Goal: Transaction & Acquisition: Download file/media

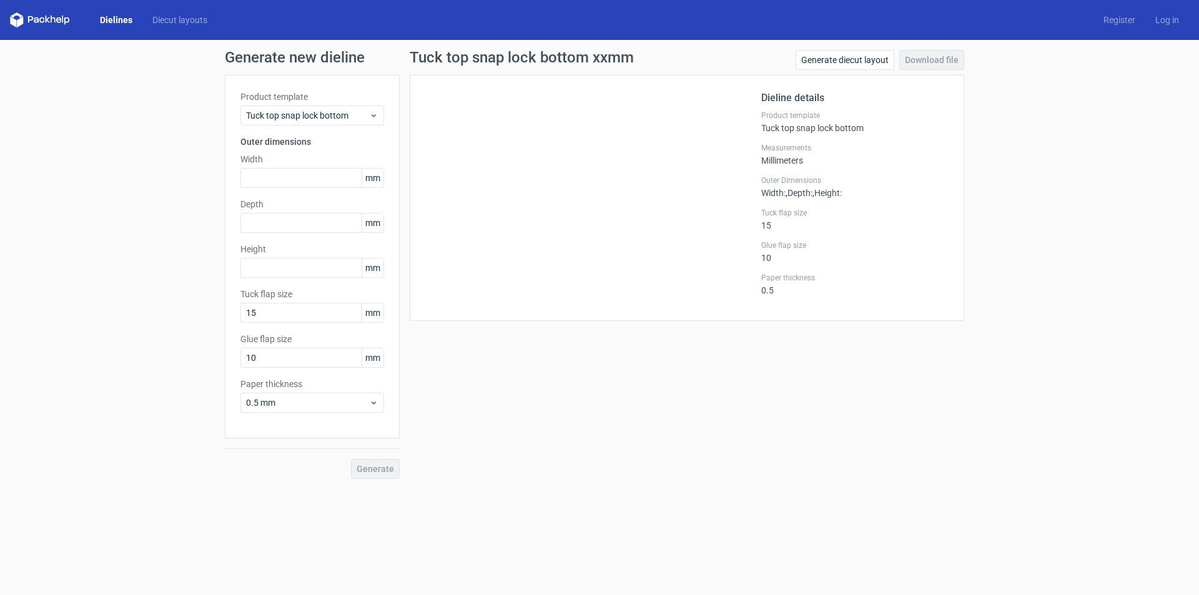
click at [122, 21] on link "Dielines" at bounding box center [116, 20] width 52 height 12
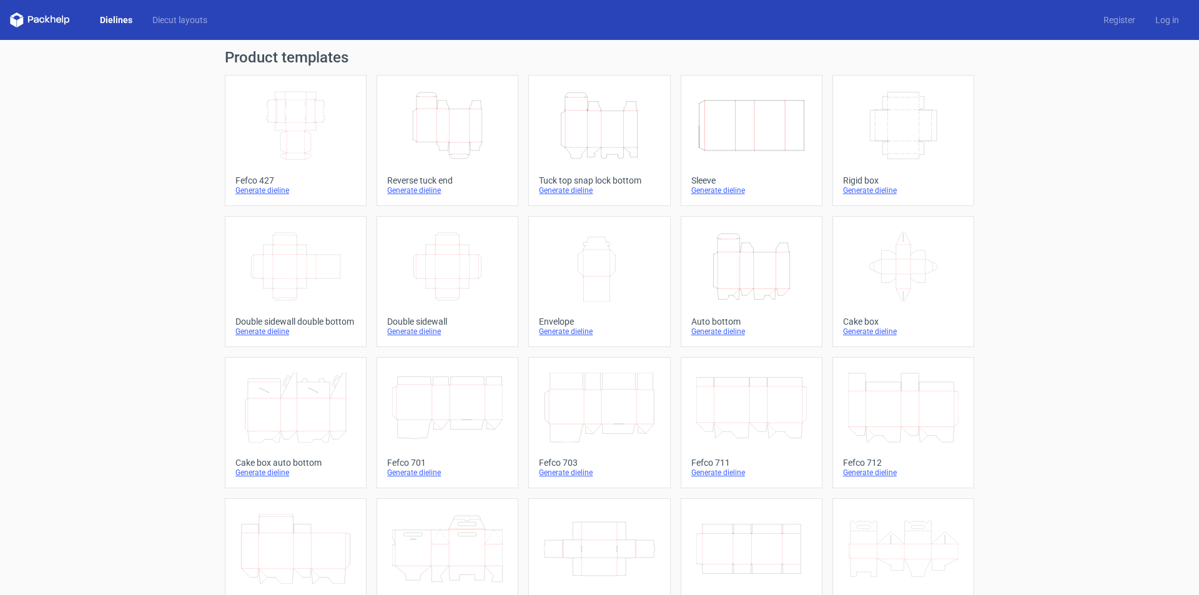
click at [647, 137] on icon "Height Depth Width" at bounding box center [599, 126] width 111 height 70
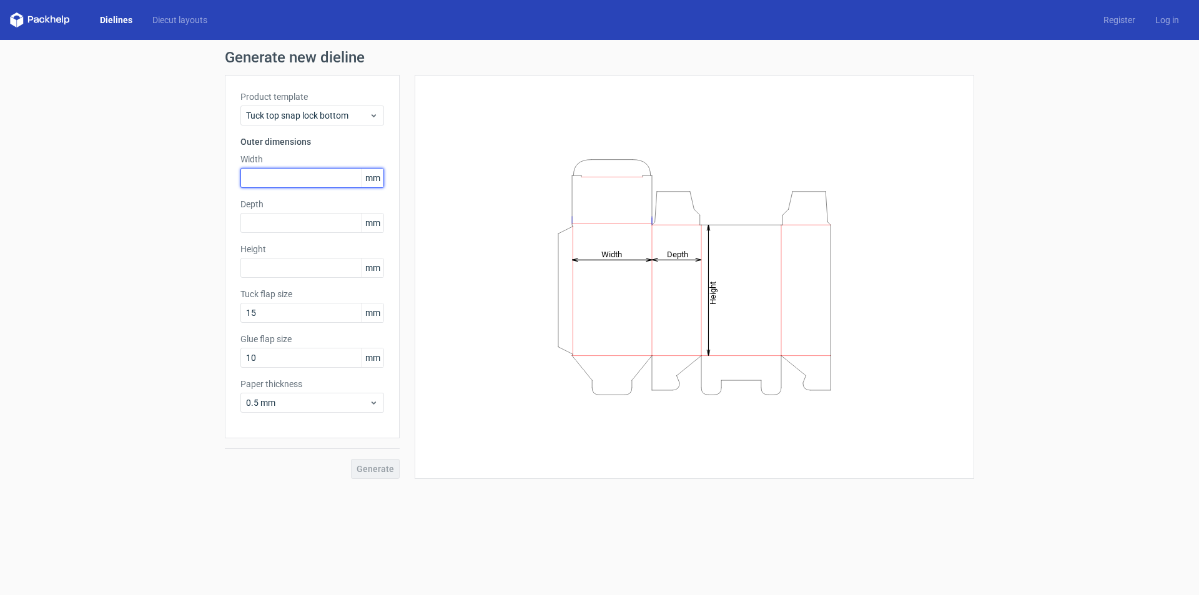
click at [266, 174] on input "text" at bounding box center [312, 178] width 144 height 20
type input "6"
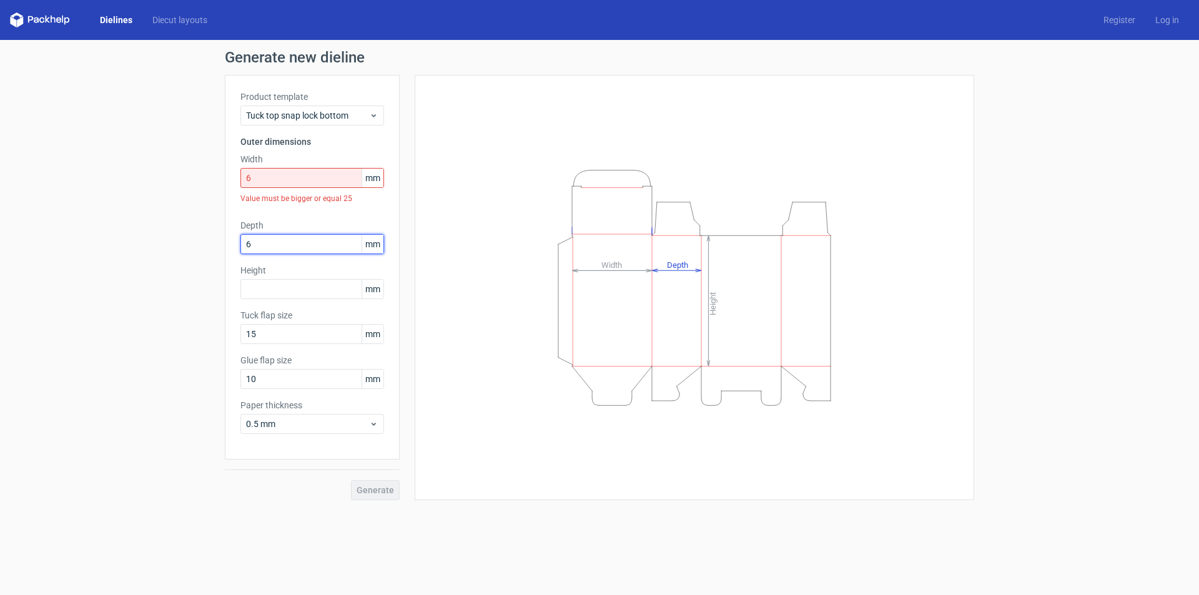
type input "6"
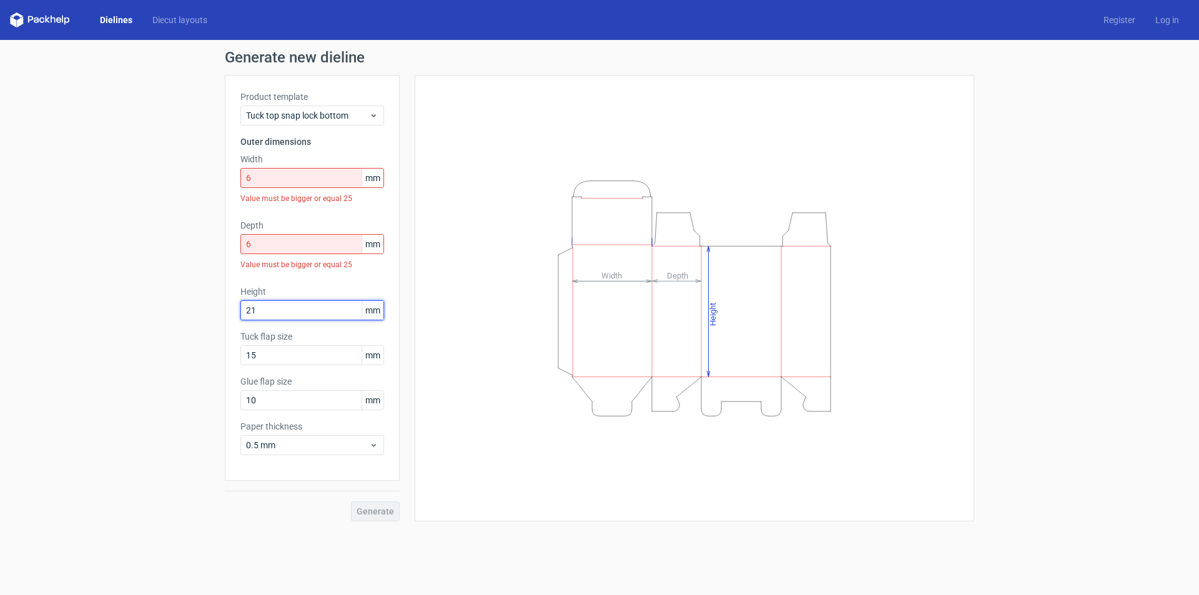
type input "21"
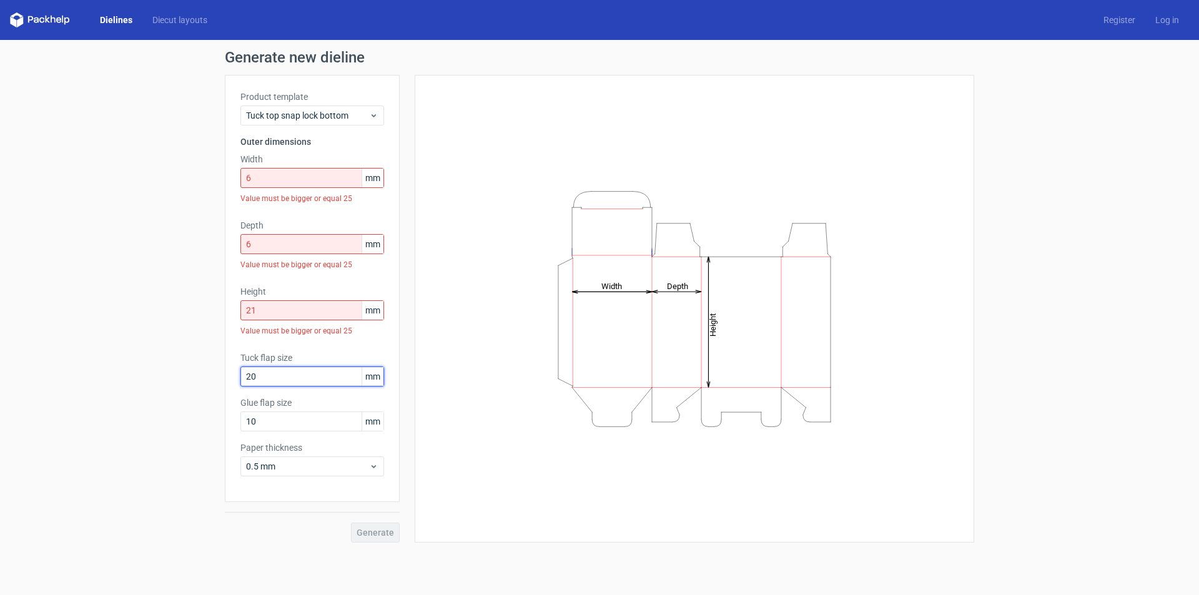
type input "20"
click at [289, 181] on input "6" at bounding box center [312, 178] width 144 height 20
drag, startPoint x: 269, startPoint y: 181, endPoint x: 215, endPoint y: 181, distance: 54.3
click at [215, 181] on div "Generate new dieline Product template Tuck top snap lock bottom Outer dimension…" at bounding box center [599, 296] width 1199 height 513
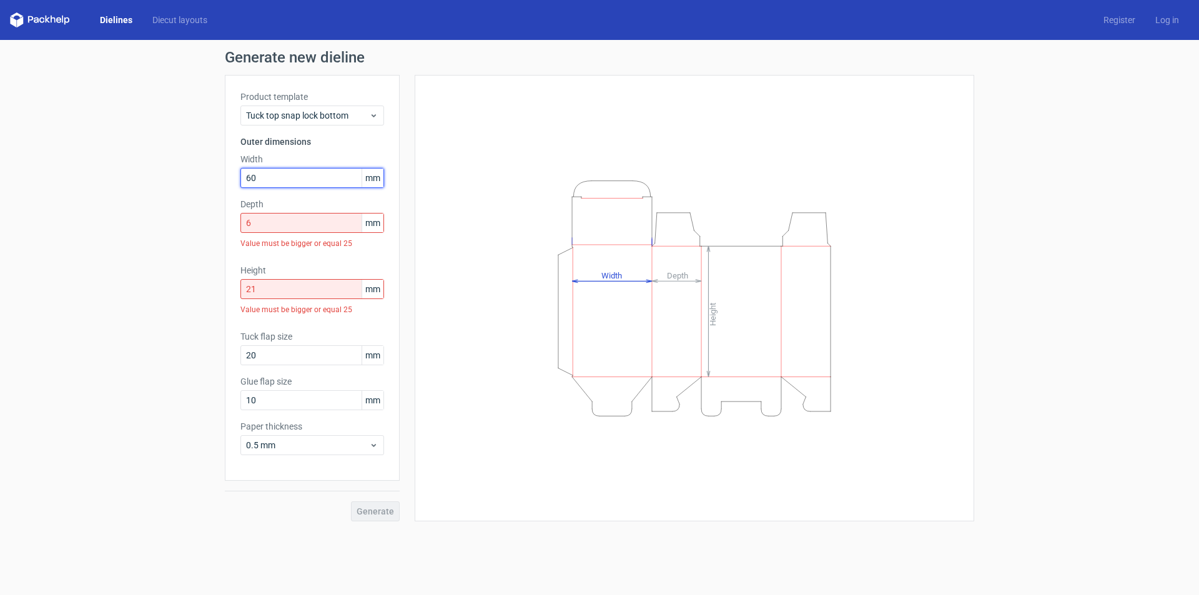
type input "60"
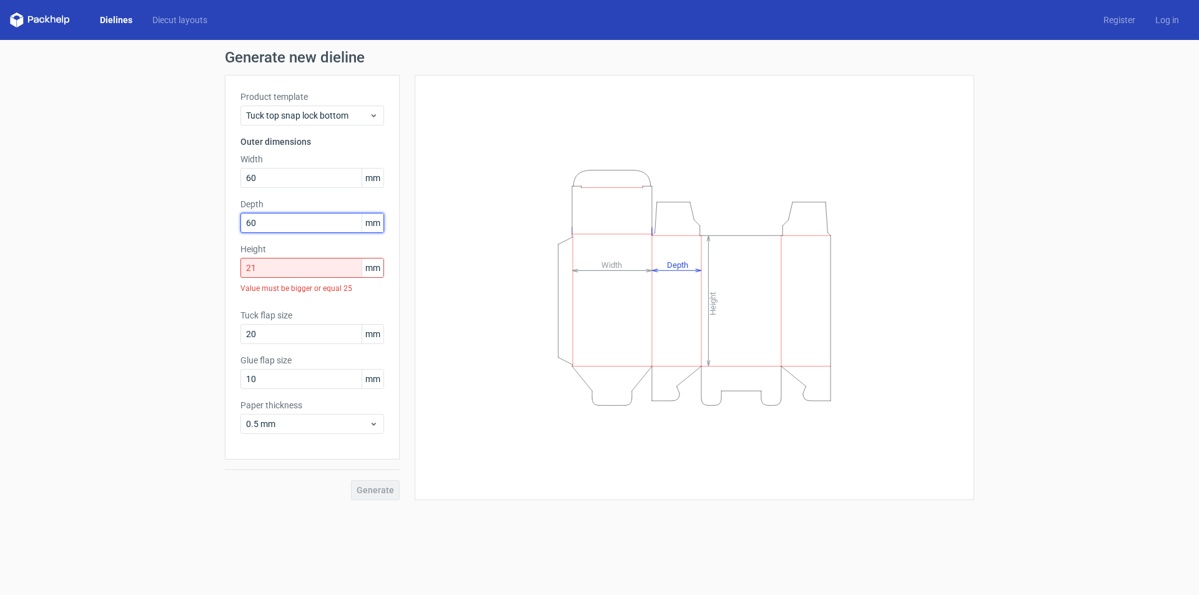
type input "60"
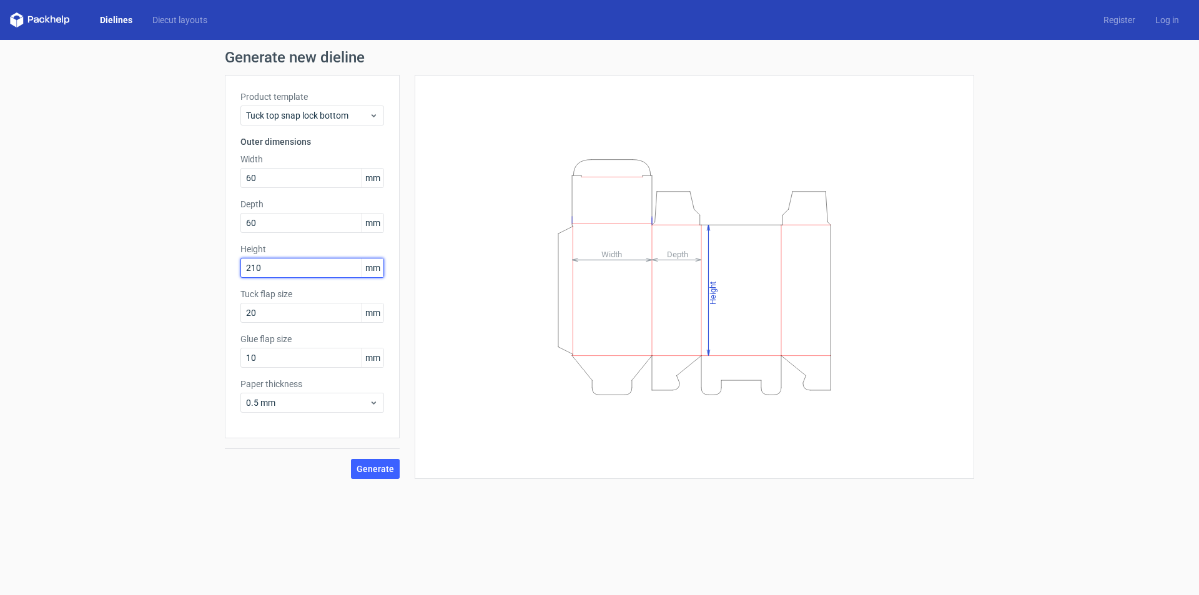
type input "210"
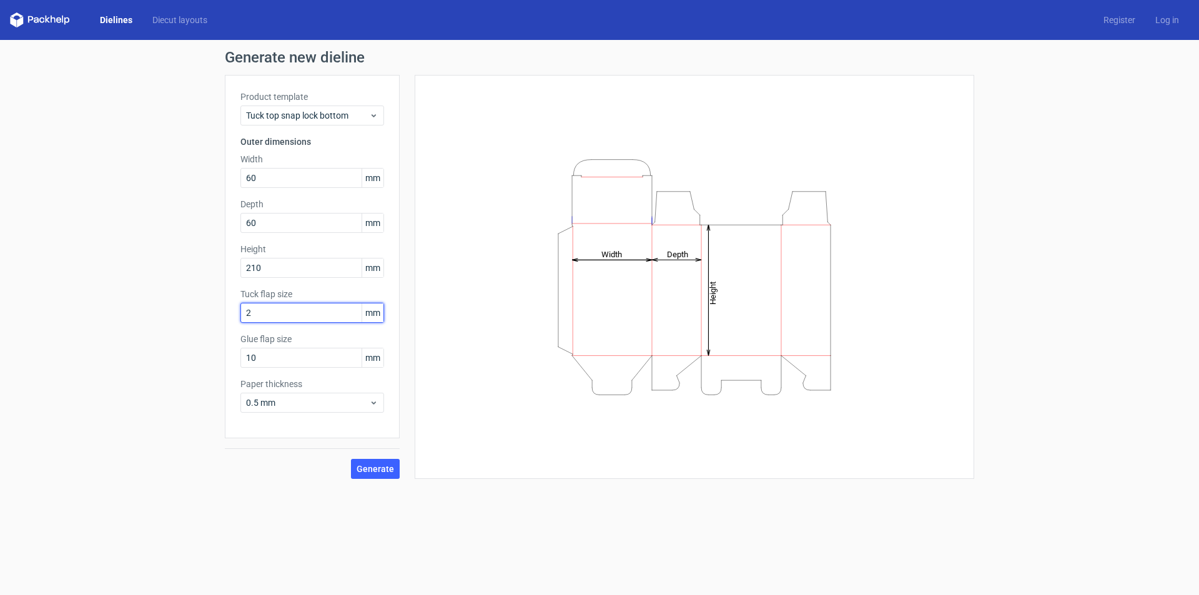
type input "20"
click at [380, 465] on span "Generate" at bounding box center [375, 469] width 37 height 9
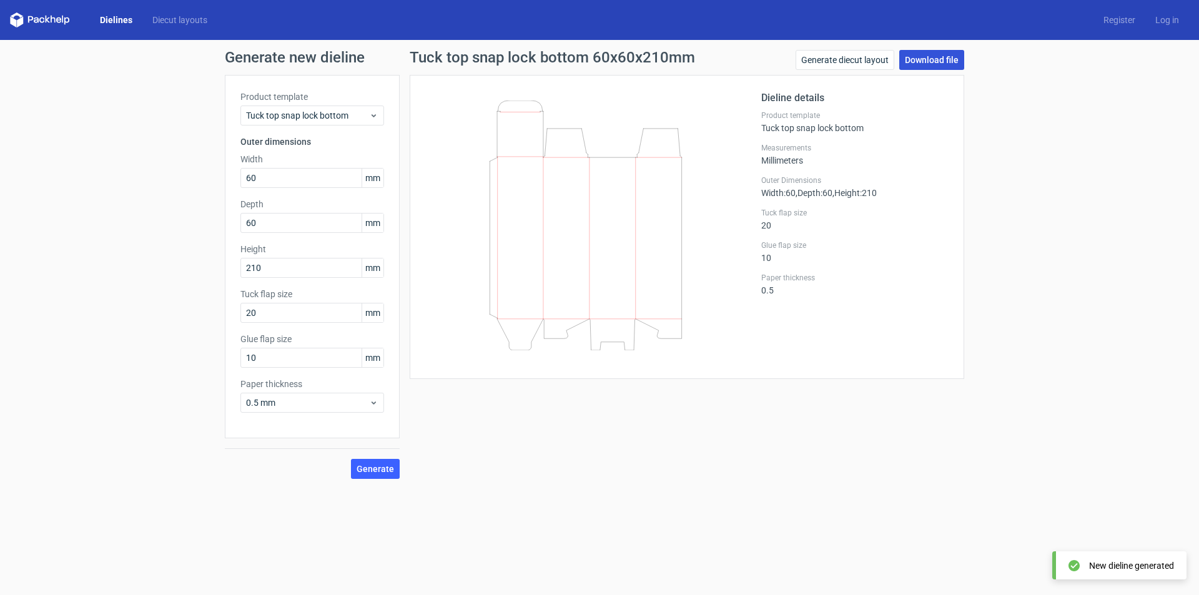
click at [928, 64] on link "Download file" at bounding box center [931, 60] width 65 height 20
